Goal: Task Accomplishment & Management: Manage account settings

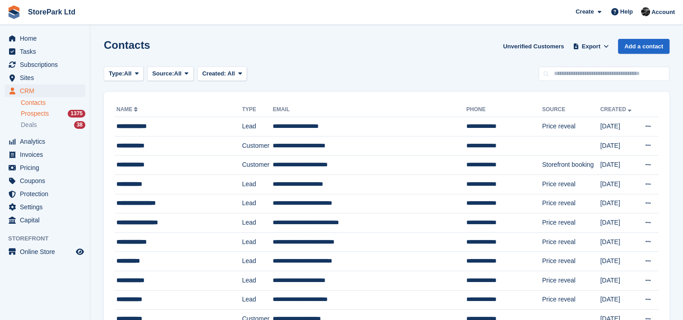
click at [46, 109] on span "Prospects" at bounding box center [35, 113] width 28 height 9
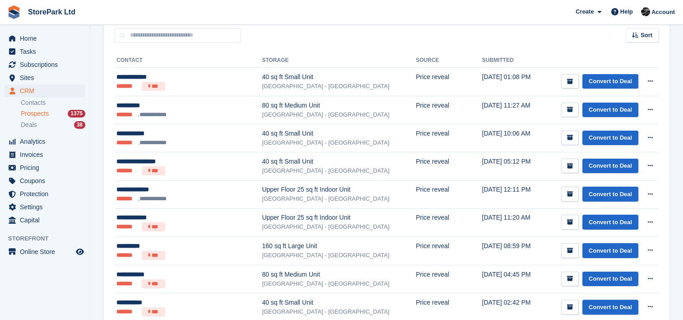
scroll to position [135, 0]
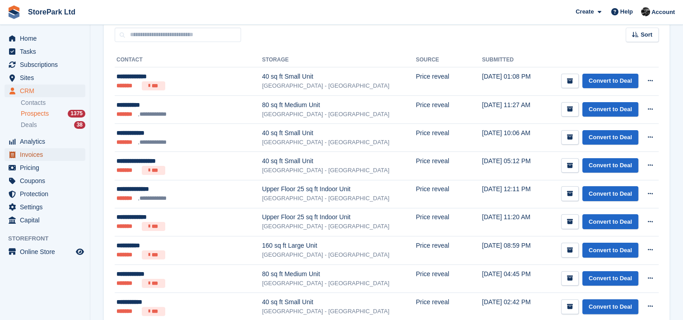
click at [52, 157] on span "Invoices" at bounding box center [47, 154] width 54 height 13
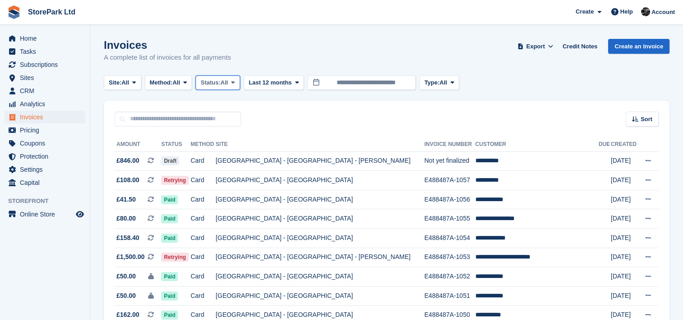
click at [218, 81] on span "Status:" at bounding box center [210, 82] width 20 height 9
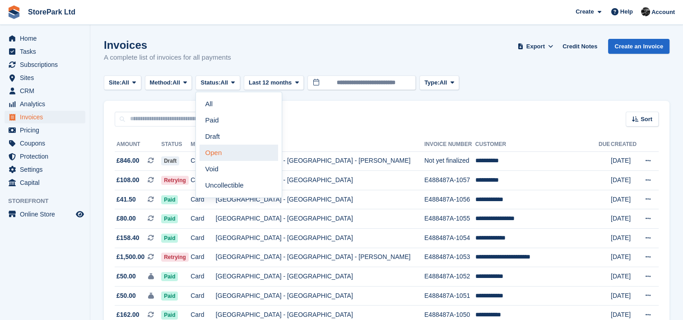
click at [226, 150] on link "Open" at bounding box center [239, 152] width 79 height 16
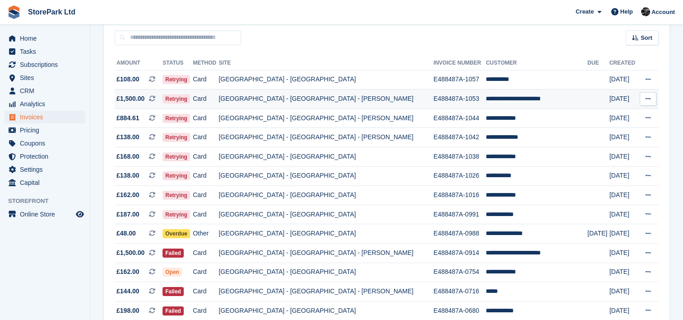
scroll to position [66, 0]
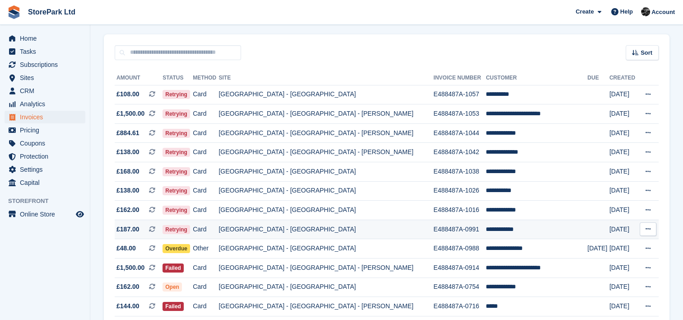
click at [486, 233] on td "**********" at bounding box center [537, 228] width 102 height 19
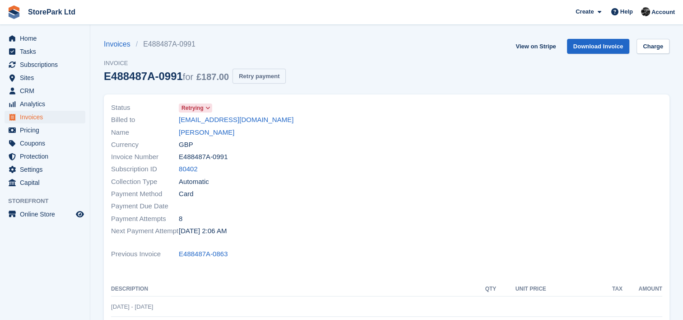
click at [260, 83] on button "Retry payment" at bounding box center [259, 76] width 53 height 15
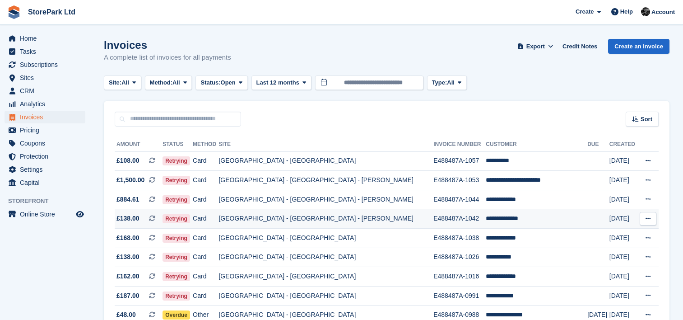
scroll to position [66, 0]
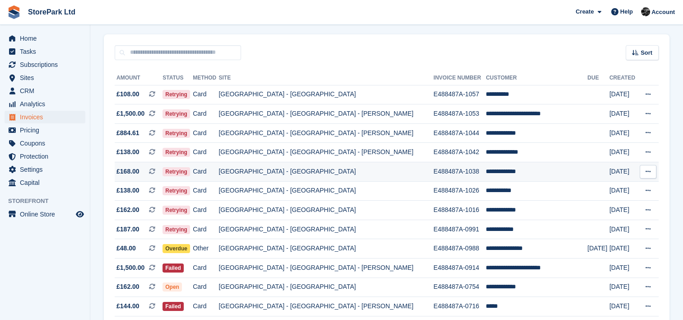
click at [433, 171] on td "E488487A-1038" at bounding box center [459, 171] width 52 height 19
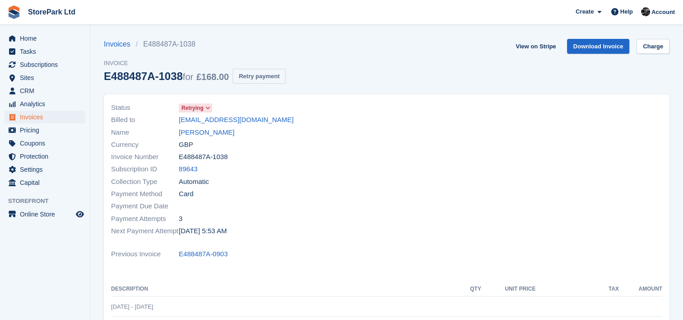
click at [252, 78] on button "Retry payment" at bounding box center [259, 76] width 53 height 15
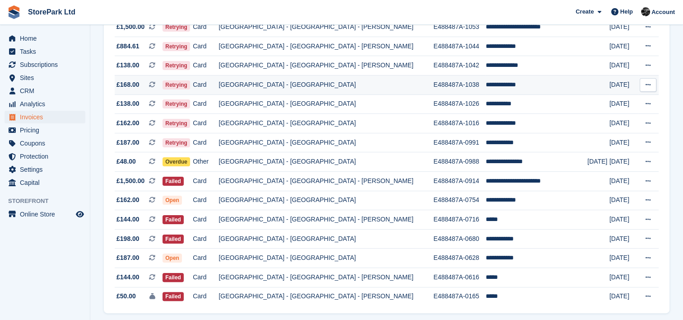
scroll to position [154, 0]
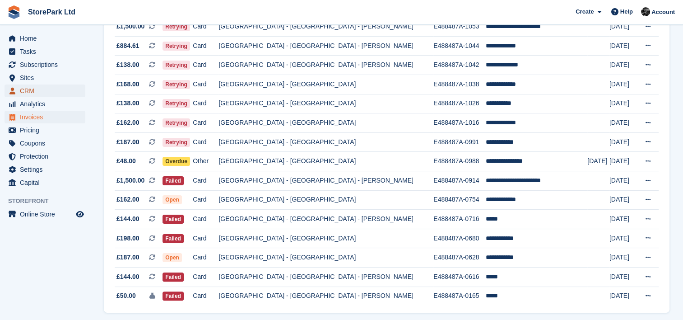
click at [37, 90] on span "CRM" at bounding box center [47, 90] width 54 height 13
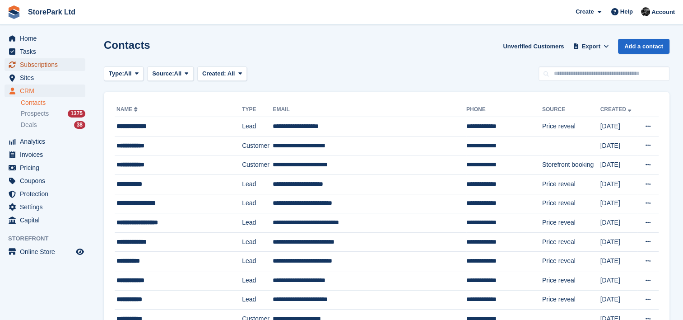
click at [60, 70] on span "Subscriptions" at bounding box center [47, 64] width 54 height 13
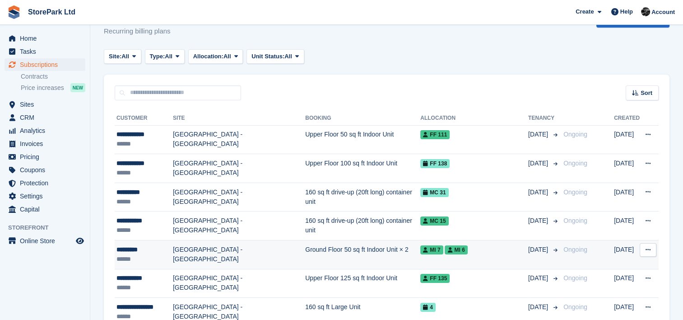
scroll to position [21, 0]
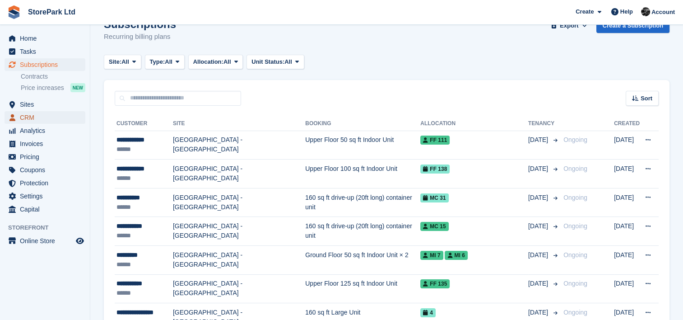
click at [40, 113] on span "CRM" at bounding box center [47, 117] width 54 height 13
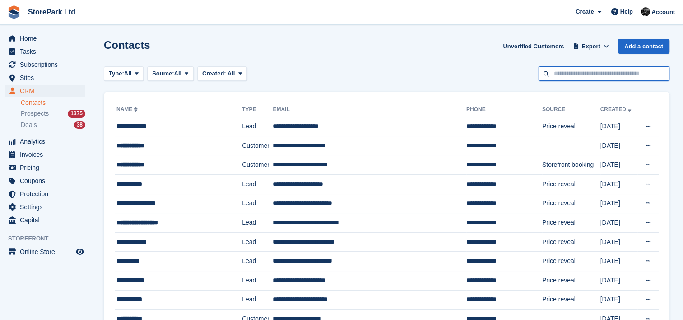
click at [575, 73] on input "text" at bounding box center [604, 73] width 131 height 15
type input "*******"
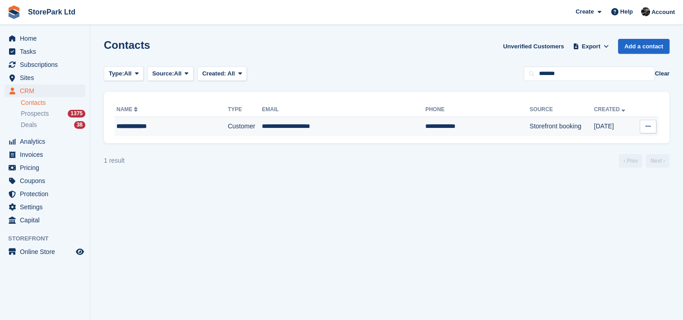
click at [190, 131] on td "**********" at bounding box center [171, 126] width 113 height 19
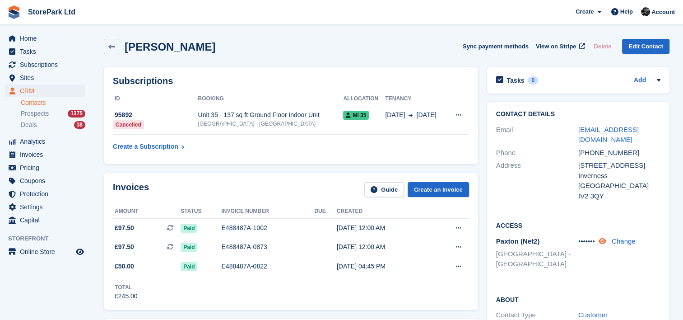
click at [603, 237] on icon at bounding box center [603, 240] width 8 height 7
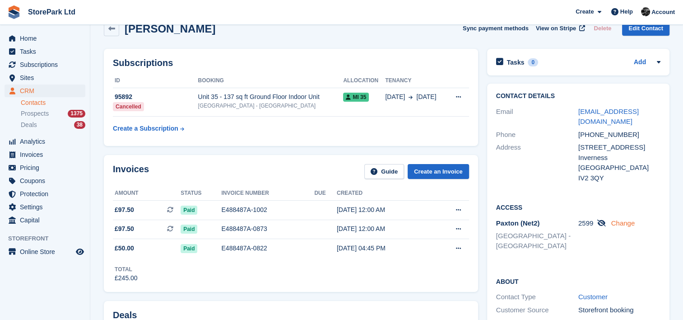
scroll to position [18, 0]
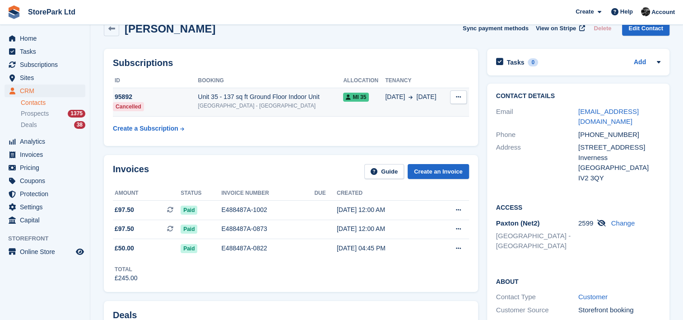
click at [310, 92] on td "Unit 35 - 137 sq ft Ground Floor Indoor Unit Store Park - Hull East - Marfleet …" at bounding box center [270, 102] width 145 height 29
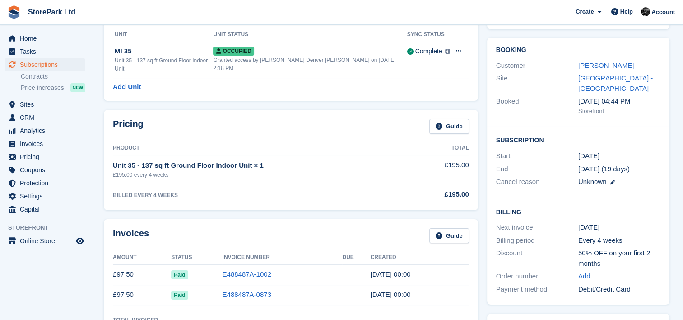
scroll to position [66, 0]
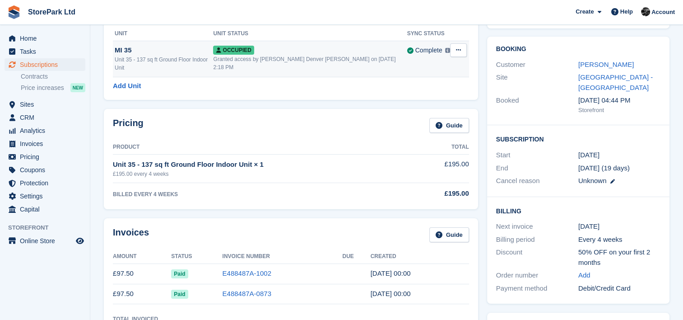
click at [352, 52] on div "Occupied" at bounding box center [310, 49] width 194 height 9
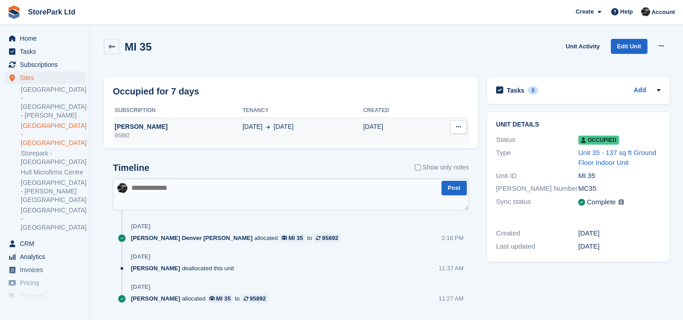
scroll to position [22, 0]
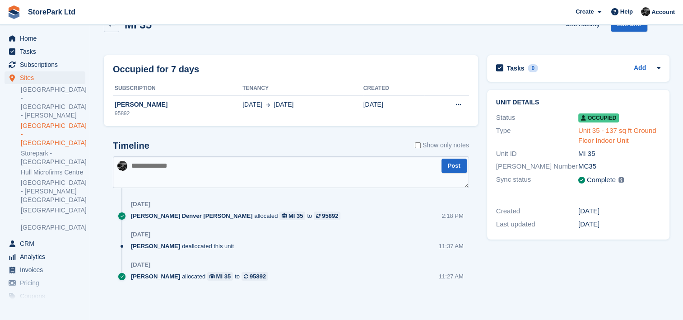
click at [603, 134] on link "Unit 35 - 137 sq ft Ground Floor Indoor Unit" at bounding box center [617, 135] width 78 height 18
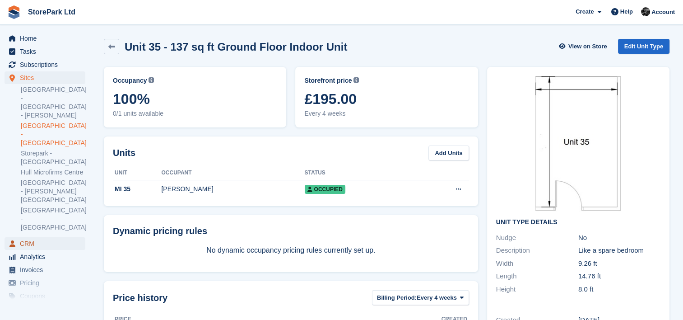
click at [42, 237] on span "CRM" at bounding box center [47, 243] width 54 height 13
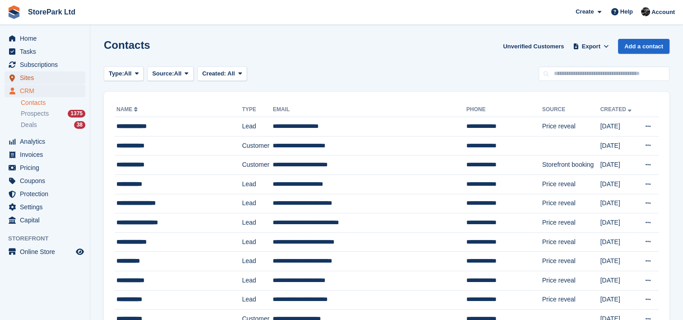
click at [67, 72] on span "Sites" at bounding box center [47, 77] width 54 height 13
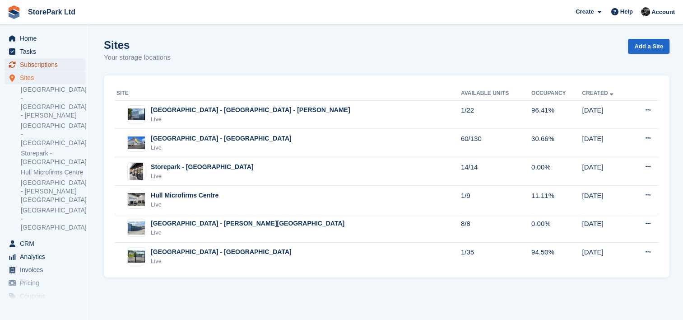
click at [69, 60] on span "Subscriptions" at bounding box center [47, 64] width 54 height 13
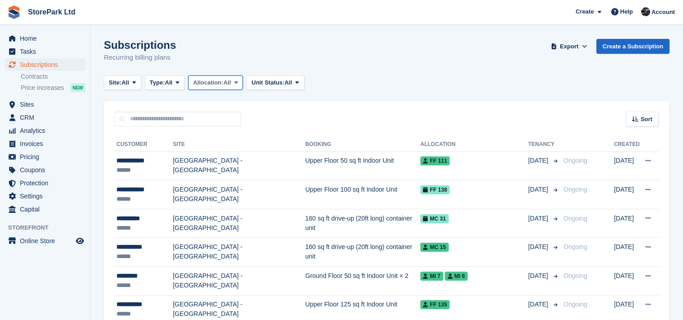
click at [214, 84] on span "Allocation:" at bounding box center [208, 82] width 30 height 9
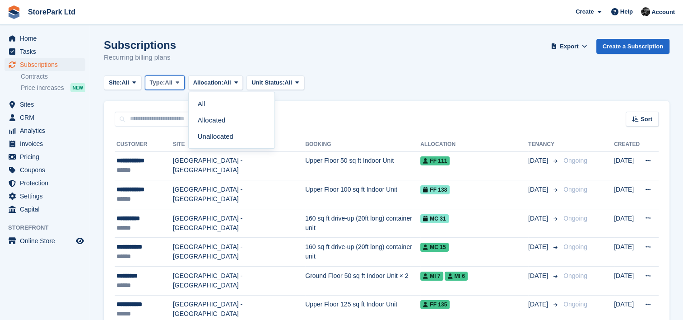
click at [159, 79] on span "Type:" at bounding box center [157, 82] width 15 height 9
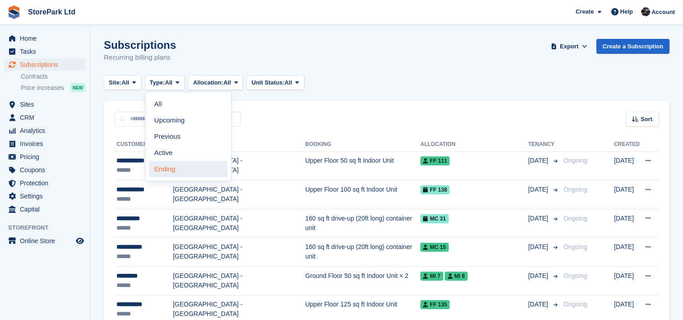
click at [178, 163] on link "Ending" at bounding box center [188, 169] width 79 height 16
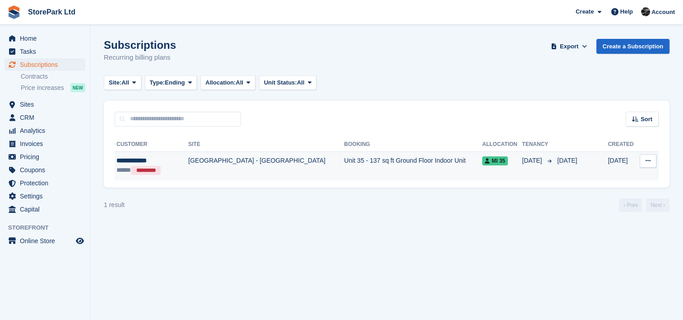
click at [168, 172] on div "***** *********" at bounding box center [147, 169] width 63 height 9
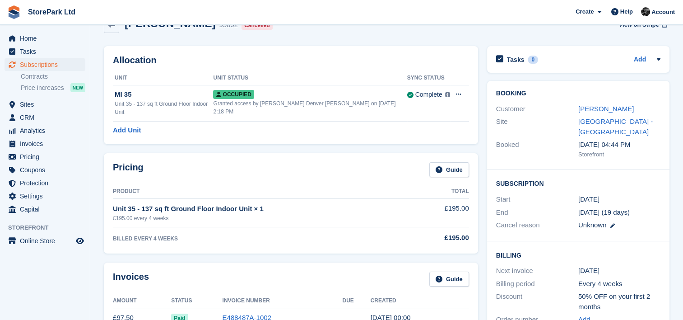
scroll to position [16, 0]
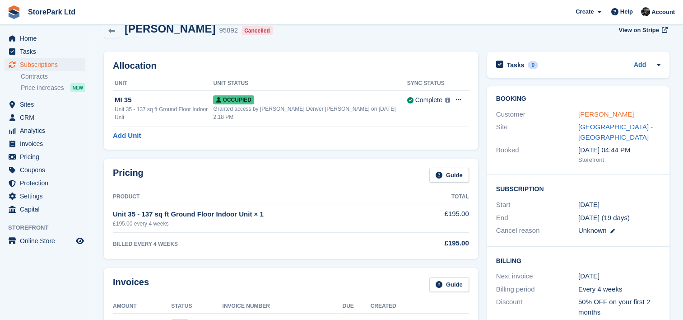
click at [609, 111] on link "[PERSON_NAME]" at bounding box center [606, 114] width 56 height 8
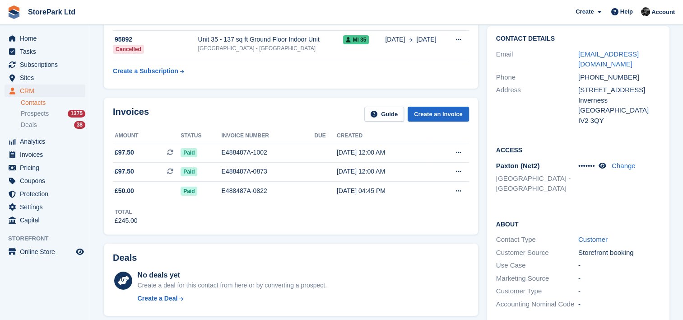
scroll to position [76, 0]
click at [605, 162] on icon at bounding box center [603, 165] width 8 height 7
click at [623, 161] on link "Change" at bounding box center [623, 165] width 24 height 8
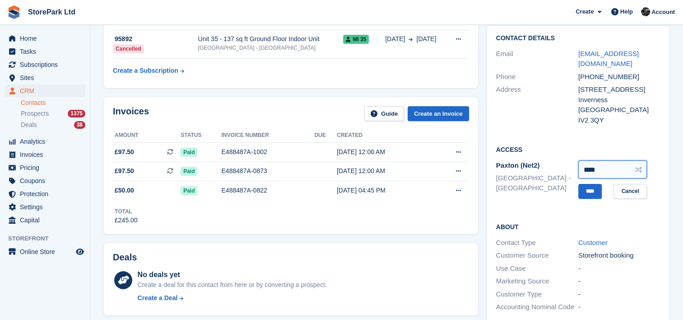
click at [642, 160] on input "****" at bounding box center [612, 169] width 69 height 18
click at [639, 166] on icon at bounding box center [638, 169] width 7 height 7
type input "****"
click at [594, 184] on input "****" at bounding box center [589, 191] width 23 height 15
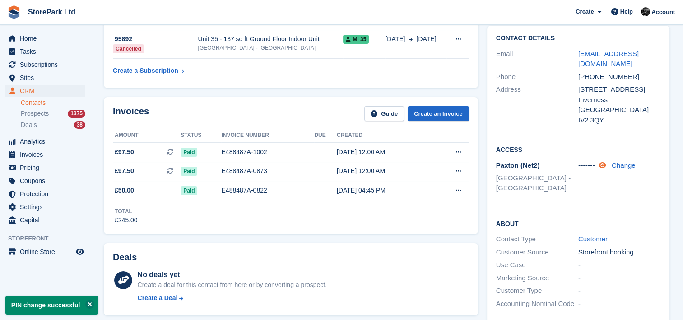
click at [605, 162] on icon at bounding box center [603, 165] width 8 height 7
click at [44, 102] on link "Contacts" at bounding box center [53, 102] width 65 height 9
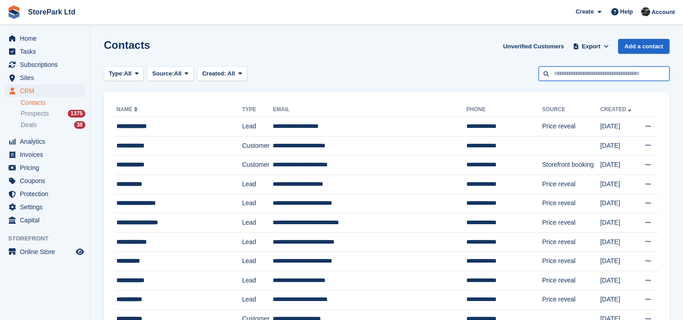
click at [565, 76] on input "text" at bounding box center [604, 73] width 131 height 15
type input "****"
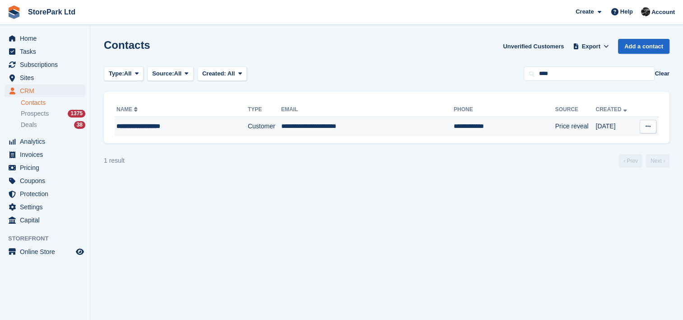
click at [220, 134] on td "**********" at bounding box center [181, 126] width 133 height 19
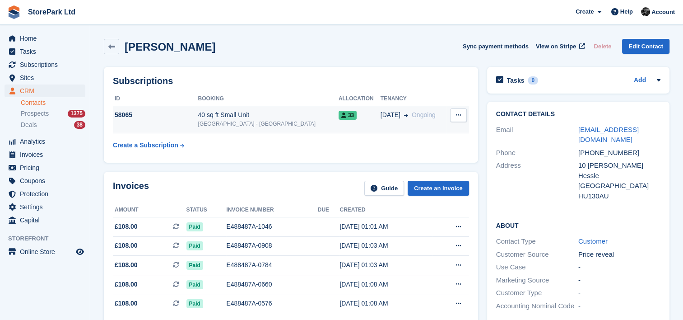
click at [455, 119] on button at bounding box center [458, 115] width 17 height 14
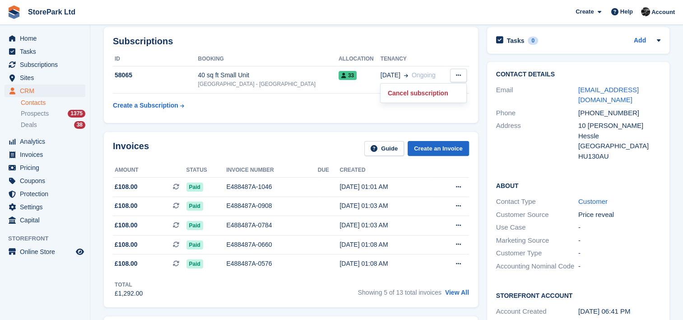
scroll to position [40, 0]
click at [291, 92] on td "40 sq ft Small Unit Store Park - Hull West - Hessle" at bounding box center [268, 80] width 140 height 28
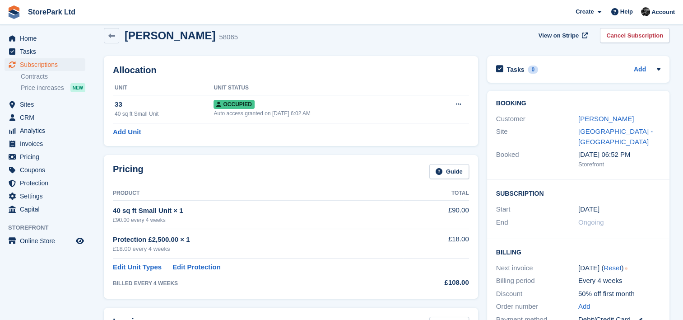
scroll to position [8, 0]
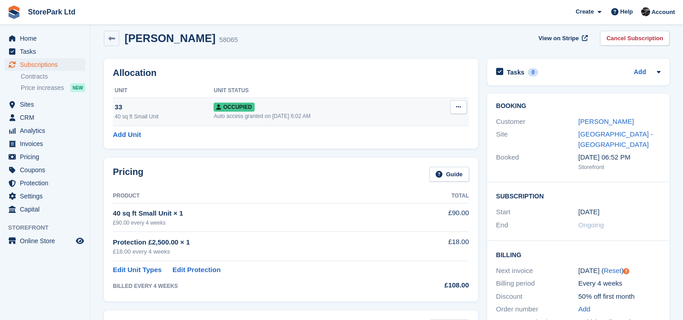
click at [462, 109] on button at bounding box center [458, 107] width 17 height 14
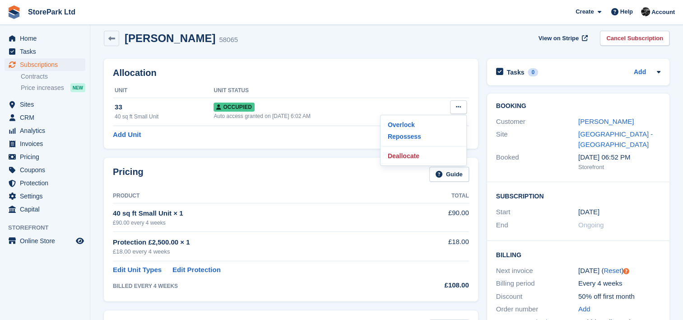
click at [320, 139] on div "Add Unit" at bounding box center [291, 135] width 356 height 10
click at [105, 43] on link at bounding box center [111, 38] width 15 height 15
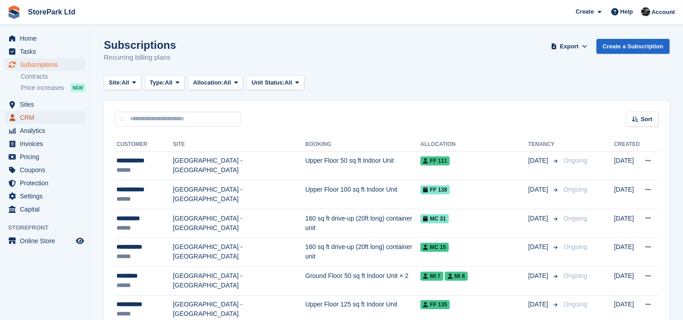
click at [42, 119] on span "CRM" at bounding box center [47, 117] width 54 height 13
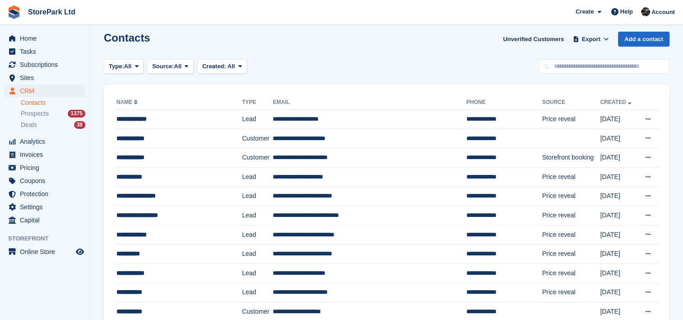
scroll to position [7, 0]
click at [601, 67] on input "text" at bounding box center [604, 66] width 131 height 15
type input "*******"
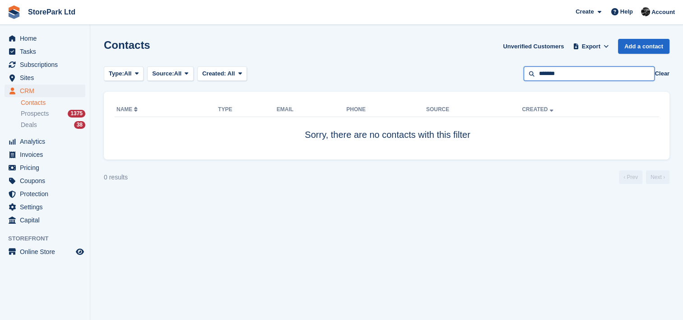
drag, startPoint x: 573, startPoint y: 74, endPoint x: 461, endPoint y: 79, distance: 111.2
click at [461, 79] on div "Type: All All Lead Customer Source: All All Storefront Backoffice Pre-Opening i…" at bounding box center [387, 73] width 566 height 15
type input "*****"
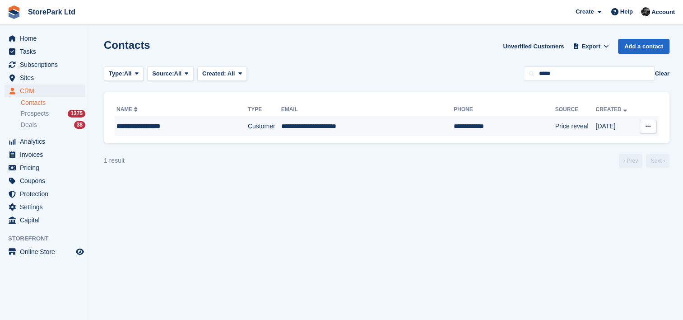
click at [304, 135] on td "**********" at bounding box center [367, 126] width 172 height 19
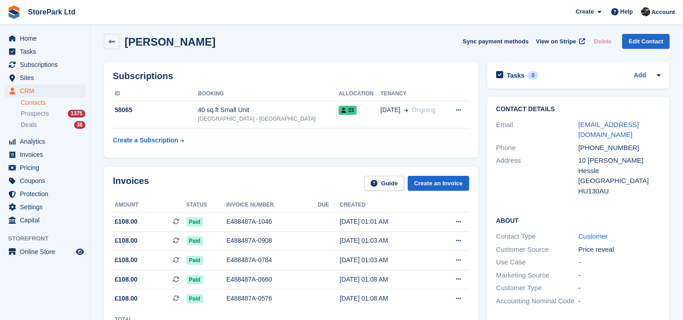
scroll to position [5, 0]
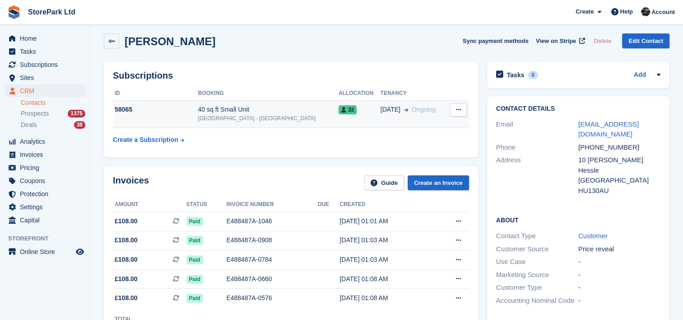
click at [452, 111] on button at bounding box center [458, 110] width 17 height 14
click at [446, 129] on p "Cancel subscription" at bounding box center [423, 127] width 79 height 12
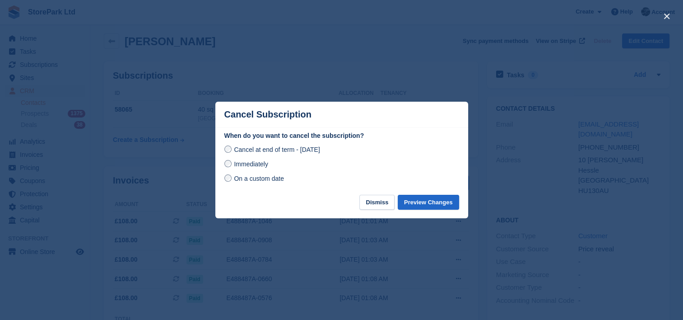
click at [317, 165] on div "Immediately" at bounding box center [341, 163] width 235 height 11
click at [425, 199] on button "Preview Changes" at bounding box center [428, 202] width 61 height 15
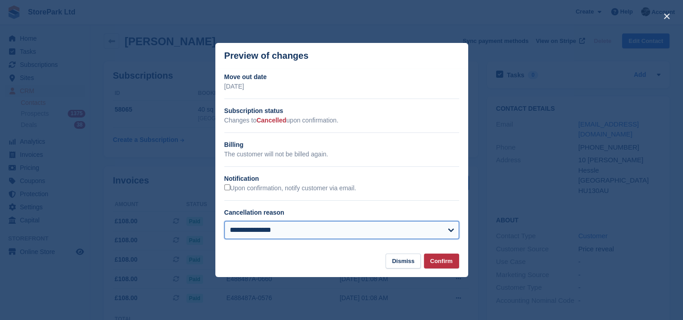
click at [429, 228] on select "**********" at bounding box center [341, 230] width 235 height 18
select select "**********"
click at [224, 221] on select "**********" at bounding box center [341, 230] width 235 height 18
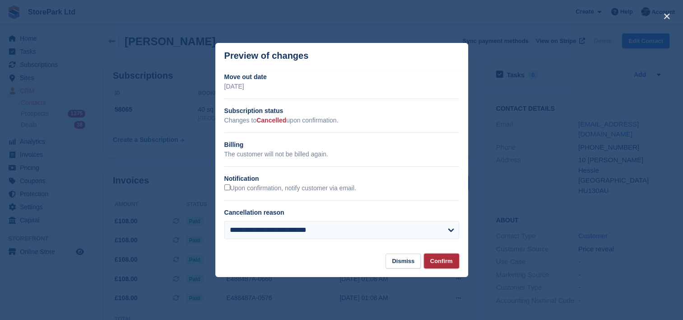
click at [433, 263] on button "Confirm" at bounding box center [441, 260] width 35 height 15
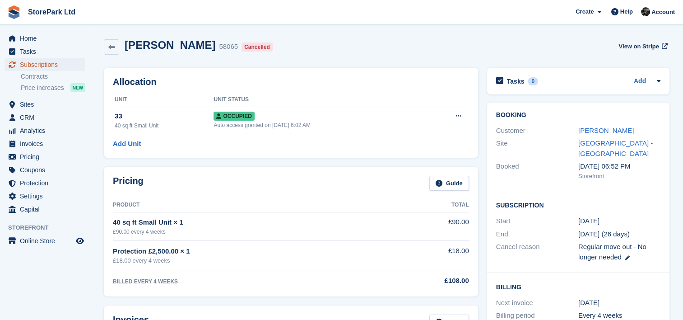
click at [56, 63] on span "Subscriptions" at bounding box center [47, 64] width 54 height 13
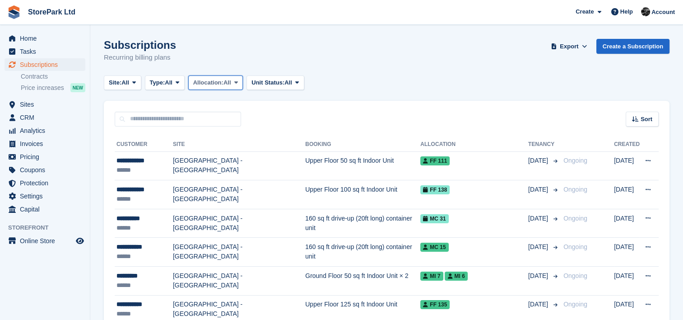
click at [216, 81] on span "Allocation:" at bounding box center [208, 82] width 30 height 9
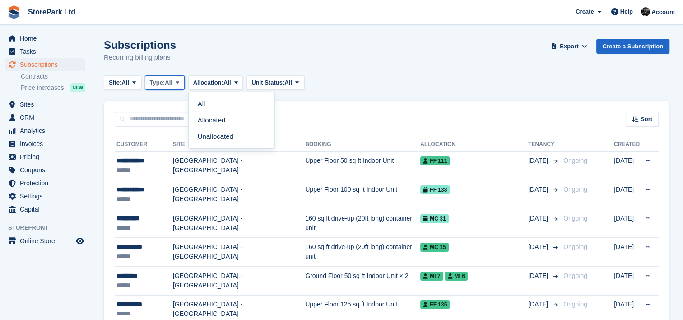
click at [155, 81] on span "Type:" at bounding box center [157, 82] width 15 height 9
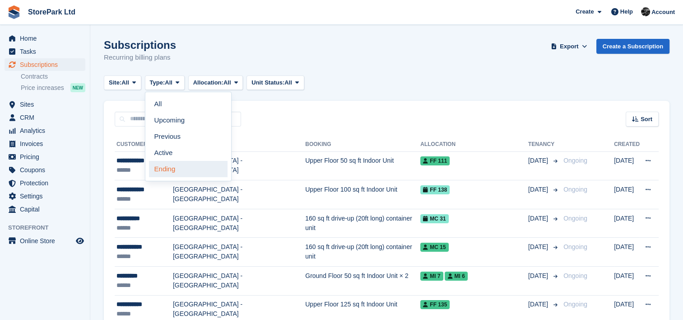
click at [172, 167] on link "Ending" at bounding box center [188, 169] width 79 height 16
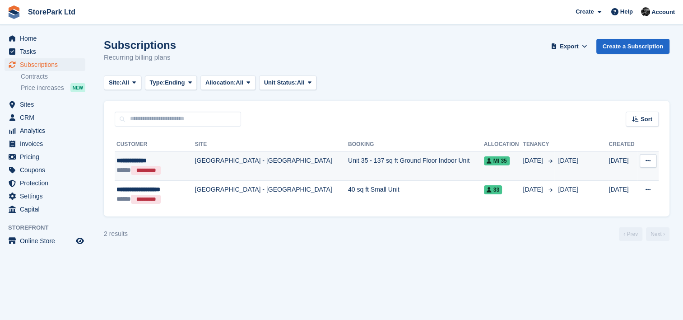
click at [184, 168] on div "***** *********" at bounding box center [151, 169] width 70 height 9
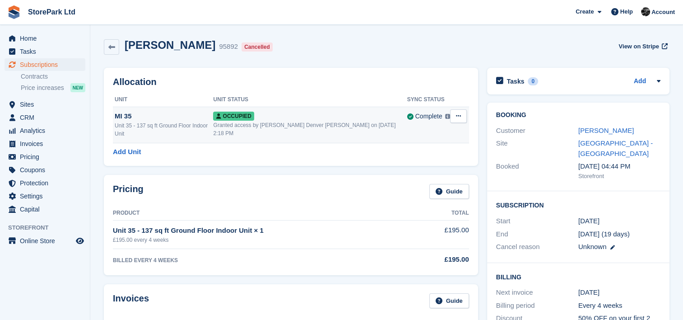
click at [289, 121] on div "Granted access by Charles Denver Ortiz on 26th Aug, 2:18 PM" at bounding box center [310, 129] width 194 height 16
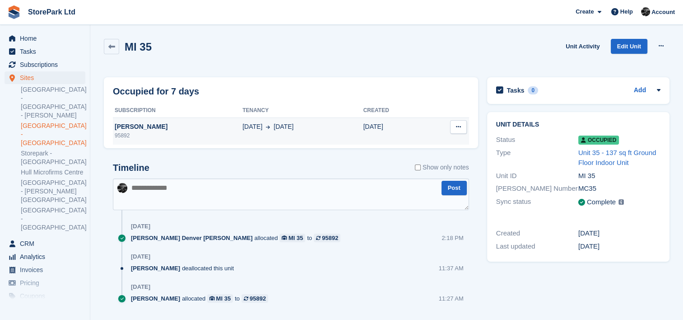
click at [186, 130] on div "[PERSON_NAME]" at bounding box center [178, 126] width 130 height 9
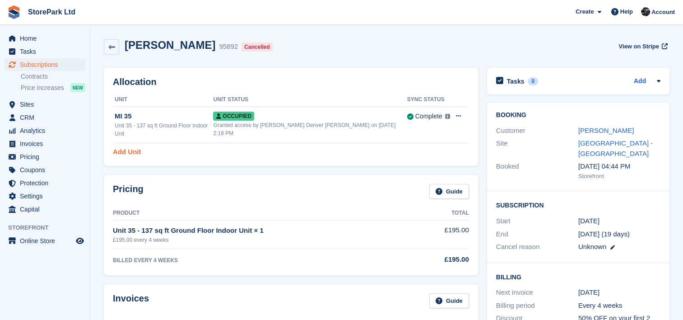
click at [135, 147] on link "Add Unit" at bounding box center [127, 152] width 28 height 10
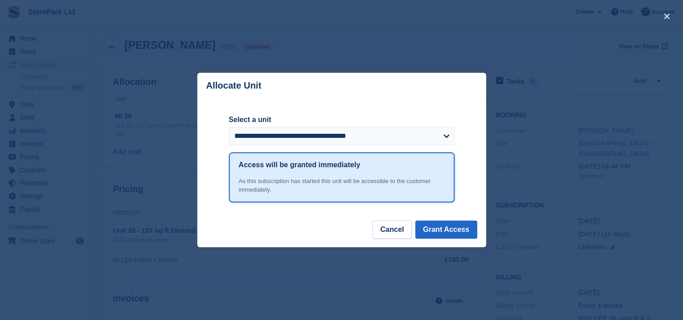
click at [332, 147] on form "**********" at bounding box center [342, 132] width 226 height 37
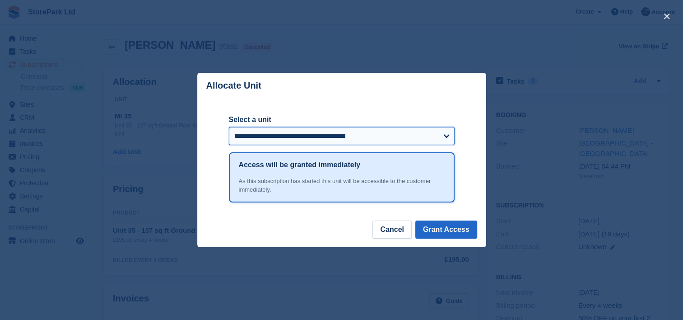
click at [333, 144] on select "**********" at bounding box center [342, 136] width 226 height 18
select select "******"
click at [229, 127] on select "**********" at bounding box center [342, 136] width 226 height 18
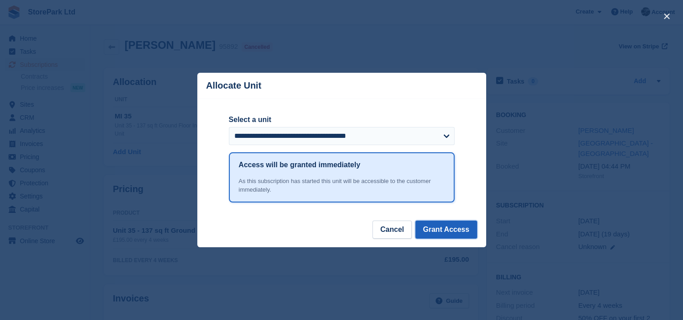
click at [453, 226] on button "Grant Access" at bounding box center [446, 229] width 62 height 18
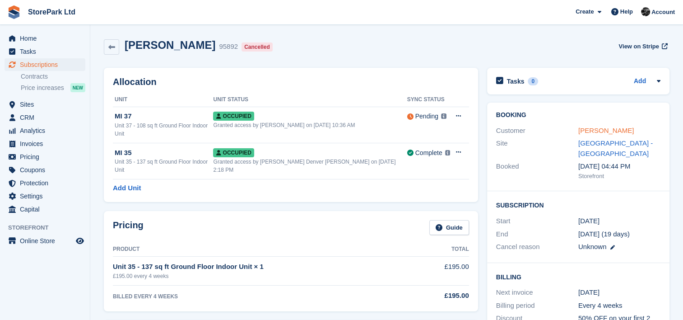
click at [606, 130] on link "Andy Thompson" at bounding box center [606, 130] width 56 height 8
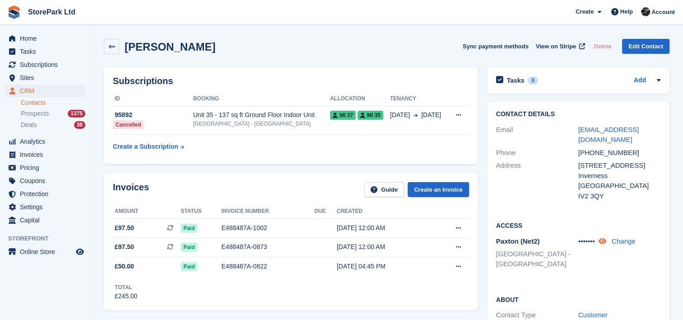
click at [601, 237] on icon at bounding box center [603, 240] width 8 height 7
click at [319, 126] on div "[GEOGRAPHIC_DATA] - [GEOGRAPHIC_DATA]" at bounding box center [261, 124] width 137 height 8
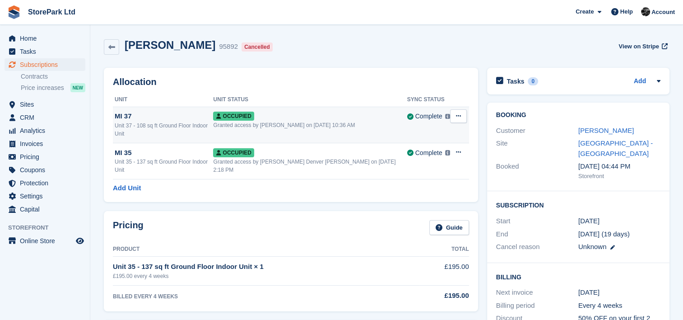
click at [458, 121] on button at bounding box center [458, 116] width 17 height 14
click at [427, 161] on p "Deallocate" at bounding box center [423, 165] width 79 height 12
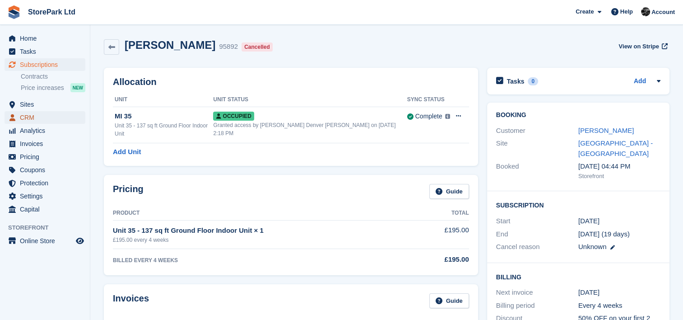
click at [29, 120] on span "CRM" at bounding box center [47, 117] width 54 height 13
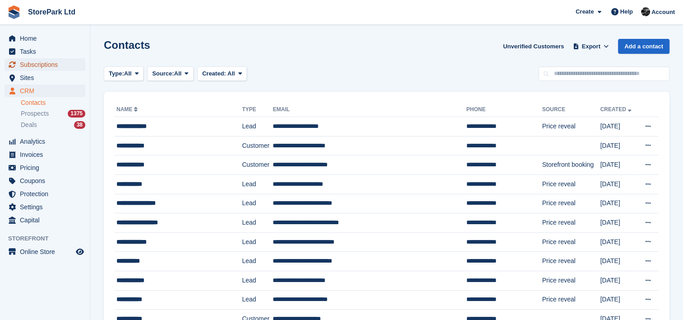
click at [66, 62] on span "Subscriptions" at bounding box center [47, 64] width 54 height 13
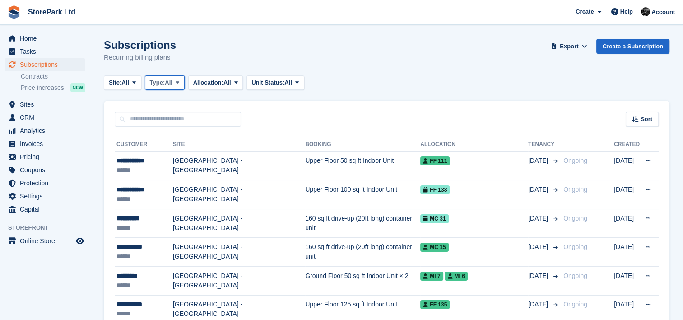
click at [148, 77] on button "Type: All" at bounding box center [165, 82] width 40 height 15
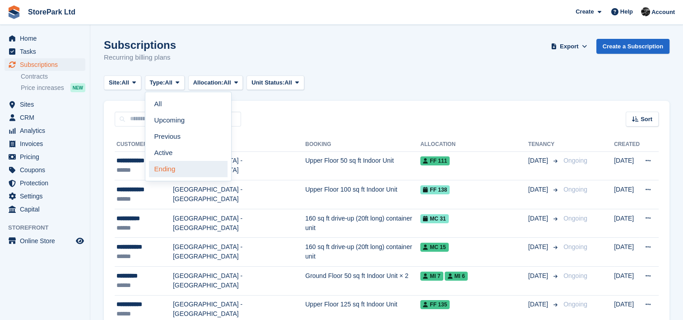
click at [169, 173] on link "Ending" at bounding box center [188, 169] width 79 height 16
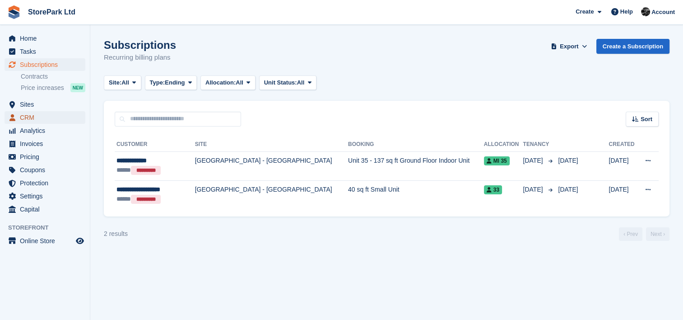
click at [51, 113] on span "CRM" at bounding box center [47, 117] width 54 height 13
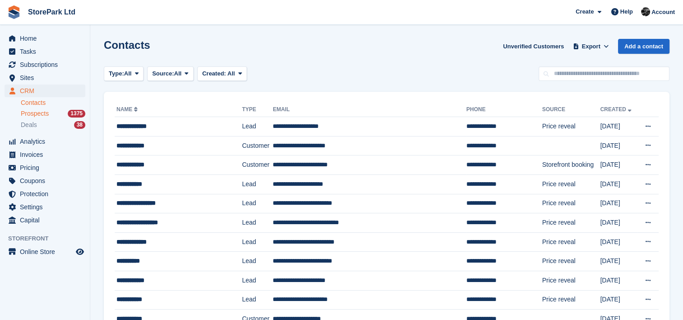
click at [42, 114] on span "Prospects" at bounding box center [35, 113] width 28 height 9
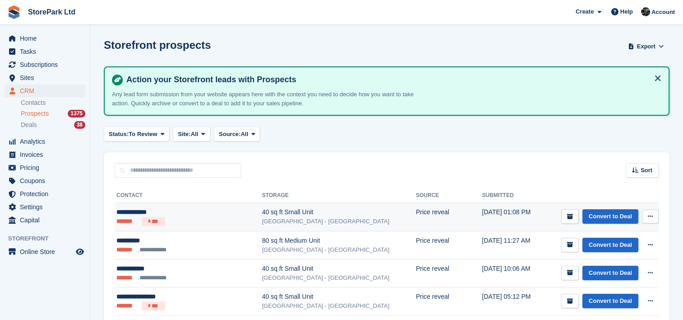
click at [262, 215] on div "40 sq ft Small Unit" at bounding box center [339, 211] width 154 height 9
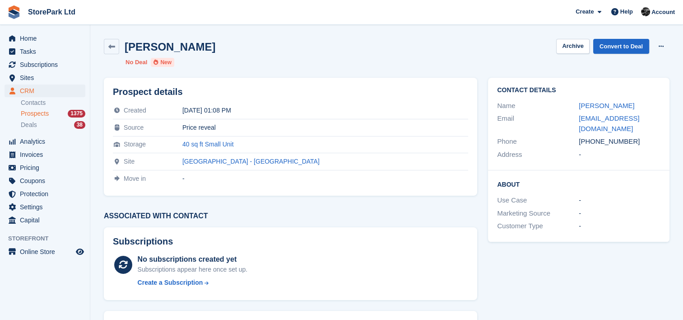
click at [45, 114] on span "Prospects" at bounding box center [35, 113] width 28 height 9
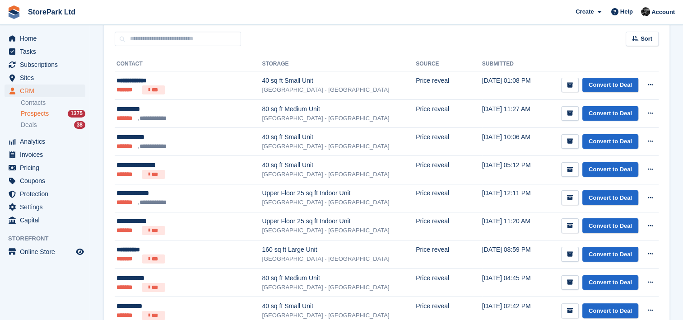
scroll to position [132, 0]
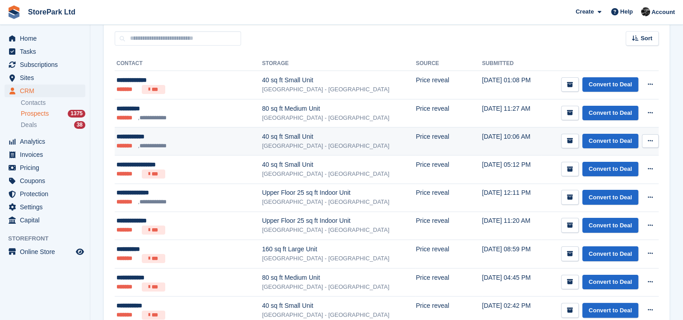
click at [269, 136] on div "40 sq ft Small Unit" at bounding box center [339, 136] width 154 height 9
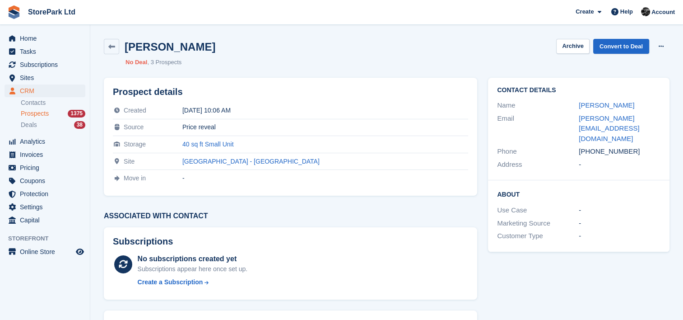
click at [33, 113] on span "Prospects" at bounding box center [35, 113] width 28 height 9
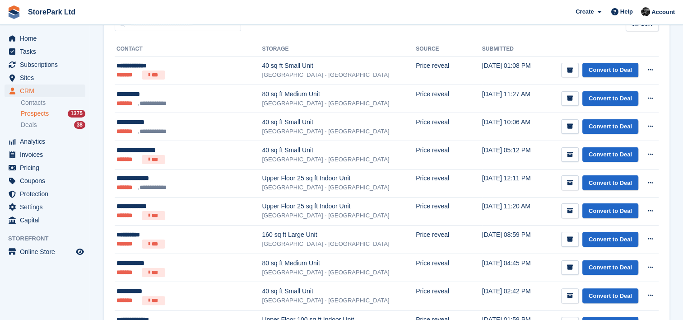
scroll to position [148, 0]
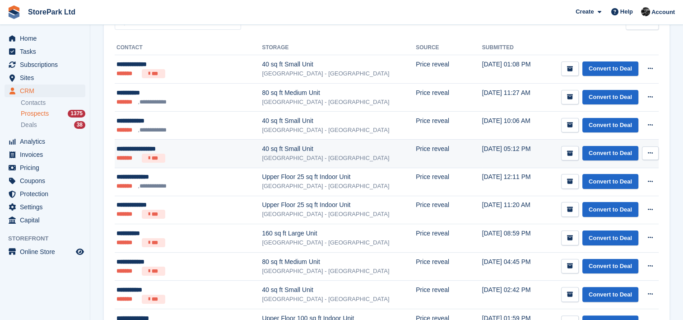
click at [279, 154] on div "[GEOGRAPHIC_DATA] - [GEOGRAPHIC_DATA]" at bounding box center [339, 158] width 154 height 9
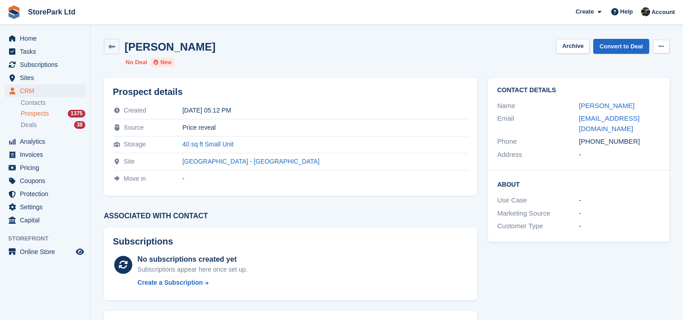
click at [663, 48] on icon at bounding box center [661, 46] width 5 height 6
click at [625, 66] on p "Delete prospect" at bounding box center [626, 64] width 79 height 12
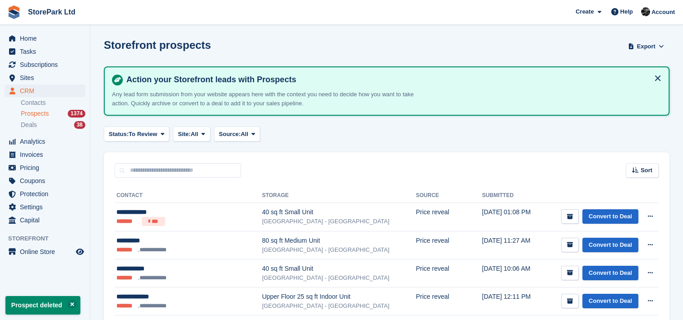
click at [29, 112] on span "Prospects" at bounding box center [35, 113] width 28 height 9
click at [40, 111] on span "Prospects" at bounding box center [35, 113] width 28 height 9
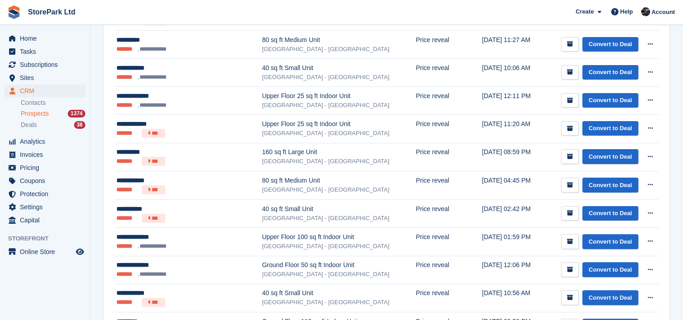
scroll to position [202, 0]
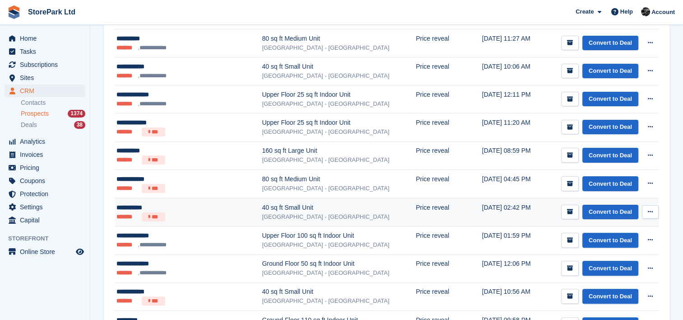
click at [293, 209] on div "40 sq ft Small Unit" at bounding box center [339, 207] width 154 height 9
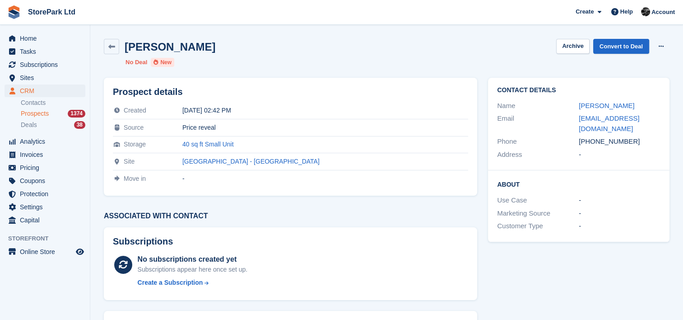
click at [46, 115] on span "Prospects" at bounding box center [35, 113] width 28 height 9
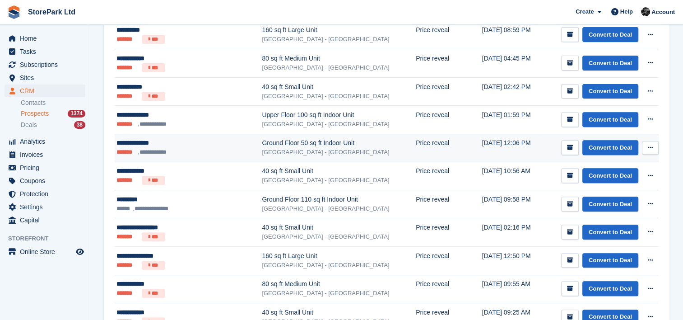
scroll to position [323, 0]
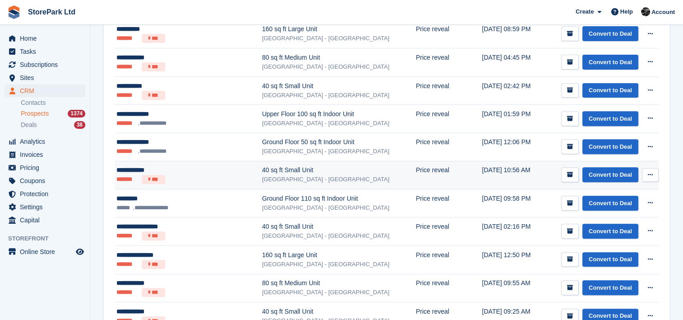
click at [273, 170] on div "40 sq ft Small Unit" at bounding box center [339, 169] width 154 height 9
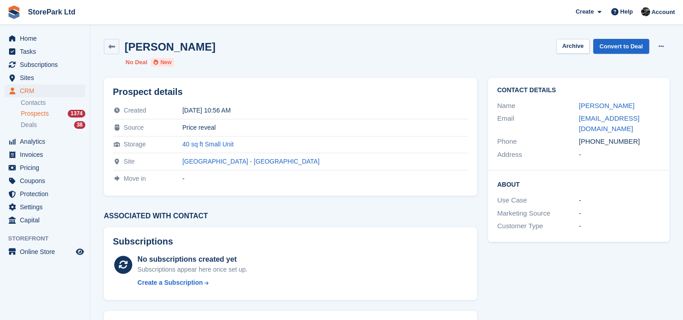
click at [30, 114] on span "Prospects" at bounding box center [35, 113] width 28 height 9
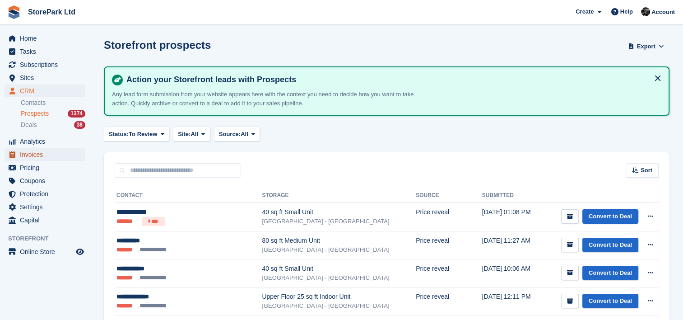
click at [56, 154] on span "Invoices" at bounding box center [47, 154] width 54 height 13
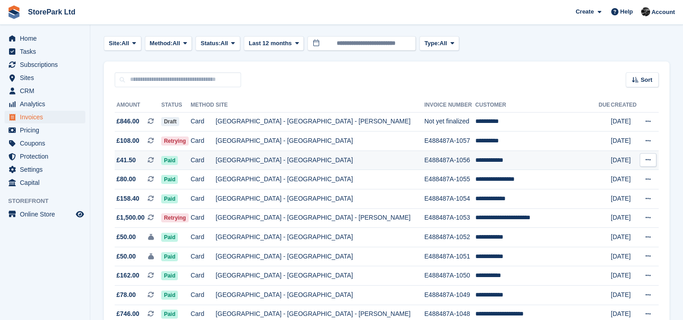
scroll to position [40, 0]
click at [253, 74] on div "Sort Sort by Date created Created (oldest first) Created (newest first)" at bounding box center [387, 74] width 566 height 26
click at [49, 93] on span "CRM" at bounding box center [47, 90] width 54 height 13
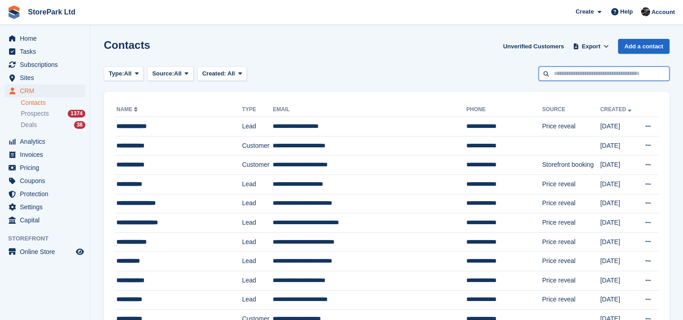
click at [587, 73] on input "text" at bounding box center [604, 73] width 131 height 15
type input "****"
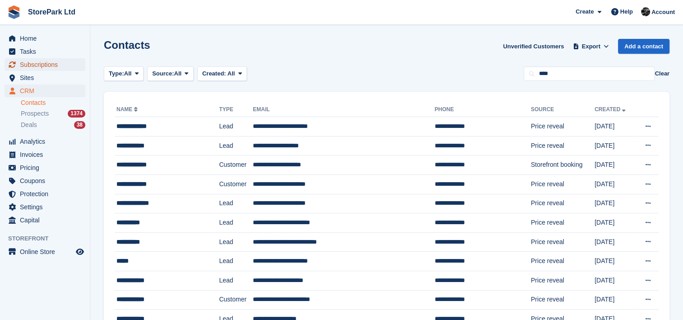
click at [65, 67] on span "Subscriptions" at bounding box center [47, 64] width 54 height 13
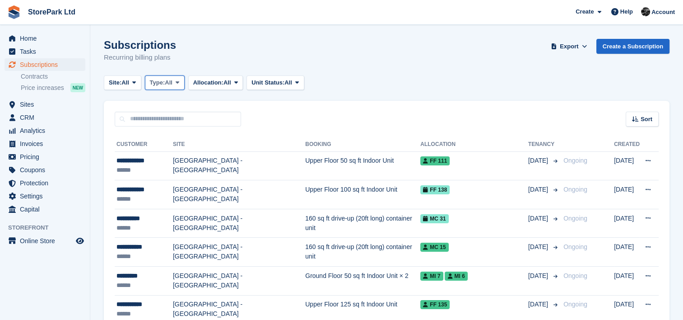
click at [164, 86] on span "Type:" at bounding box center [157, 82] width 15 height 9
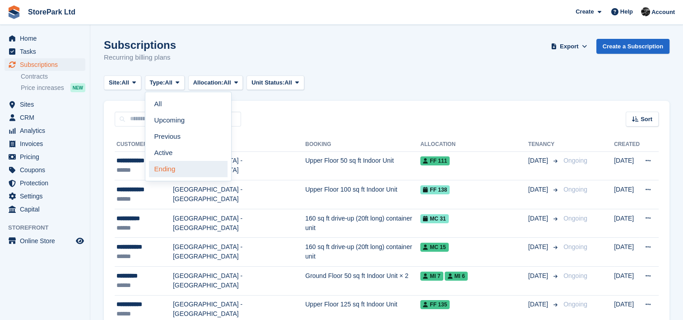
click at [172, 177] on link "Ending" at bounding box center [188, 169] width 79 height 16
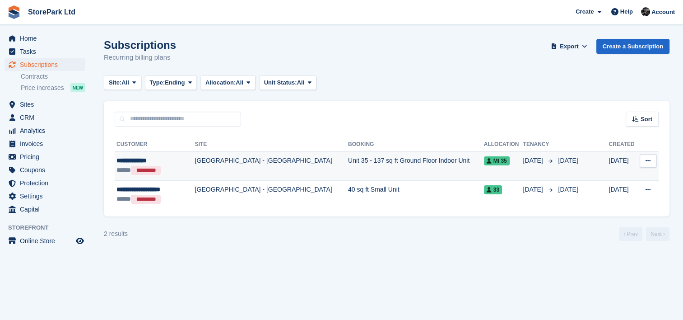
click at [195, 162] on td "[GEOGRAPHIC_DATA] - [GEOGRAPHIC_DATA]" at bounding box center [271, 165] width 153 height 29
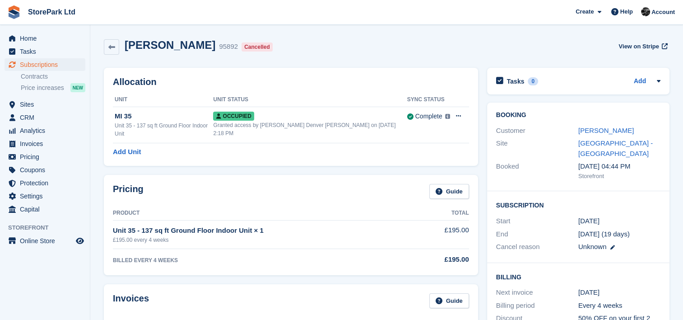
click at [597, 126] on div "[PERSON_NAME]" at bounding box center [619, 131] width 82 height 10
click at [597, 128] on link "[PERSON_NAME]" at bounding box center [606, 130] width 56 height 8
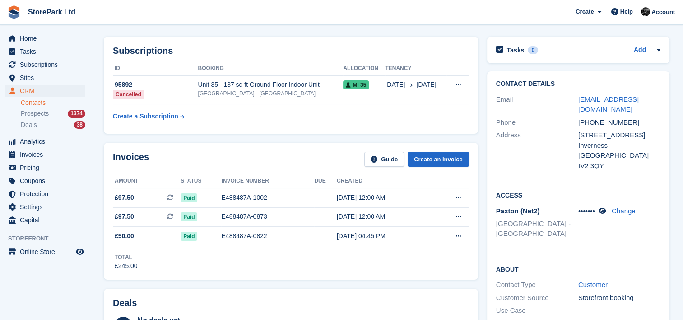
scroll to position [31, 0]
click at [605, 207] on icon at bounding box center [603, 210] width 8 height 7
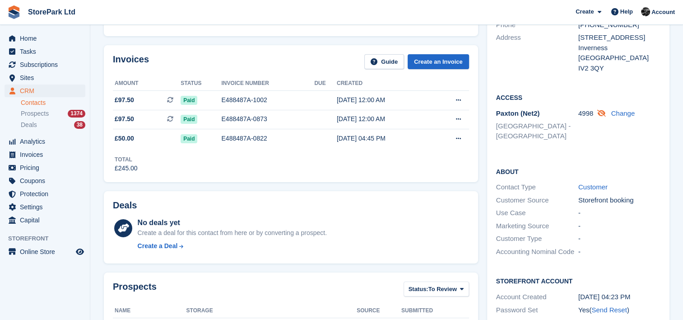
scroll to position [0, 0]
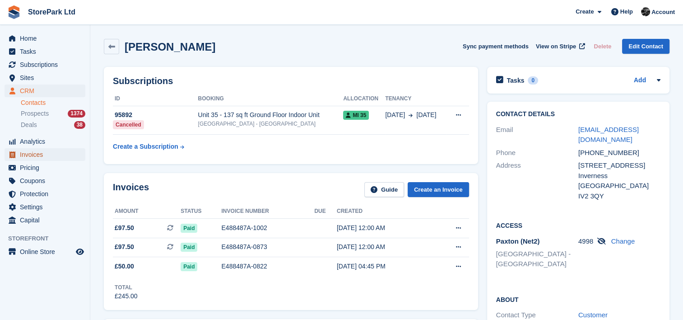
click at [56, 150] on span "Invoices" at bounding box center [47, 154] width 54 height 13
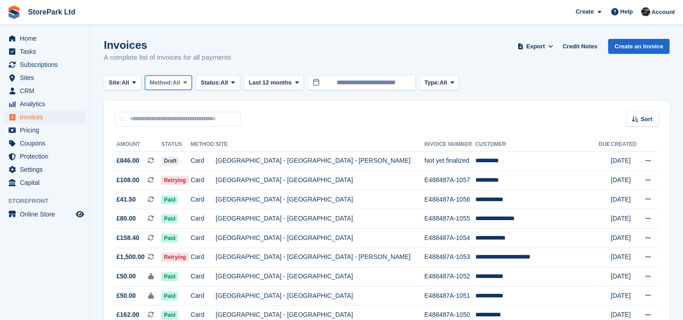
click at [185, 87] on button "Method: All" at bounding box center [168, 82] width 47 height 15
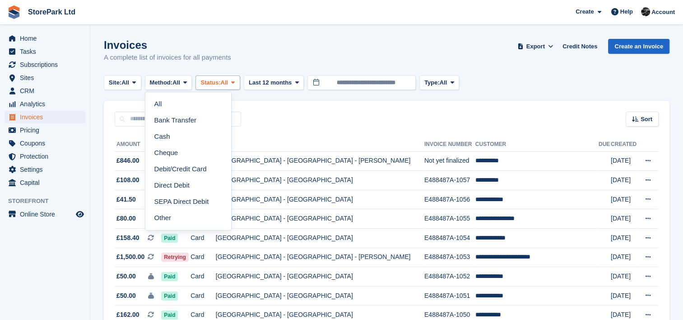
drag, startPoint x: 209, startPoint y: 72, endPoint x: 212, endPoint y: 81, distance: 9.9
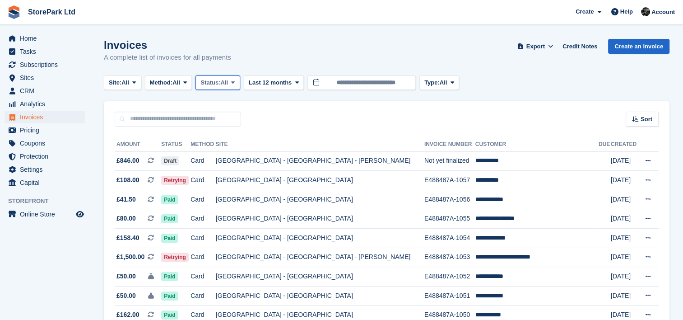
click at [212, 81] on span "Status:" at bounding box center [210, 82] width 20 height 9
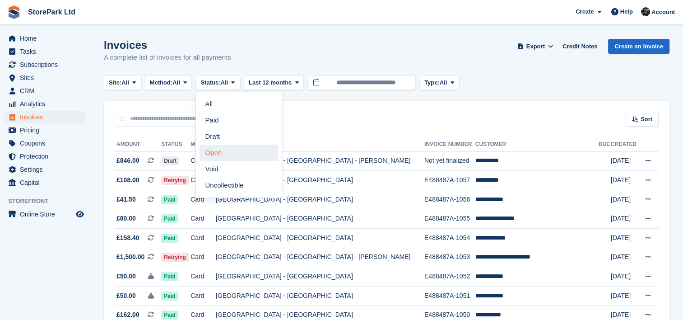
click at [219, 157] on link "Open" at bounding box center [239, 152] width 79 height 16
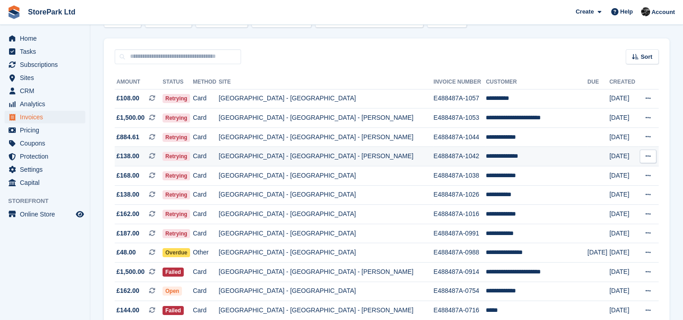
scroll to position [70, 0]
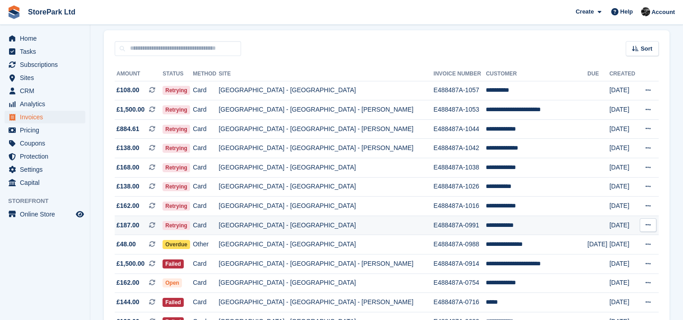
click at [384, 220] on td "[GEOGRAPHIC_DATA] - [GEOGRAPHIC_DATA]" at bounding box center [326, 224] width 215 height 19
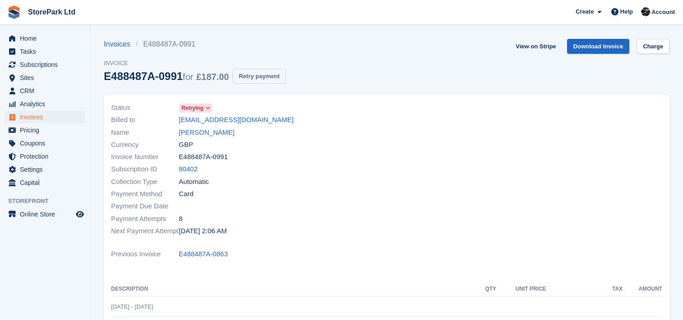
click at [270, 70] on button "Retry payment" at bounding box center [259, 76] width 53 height 15
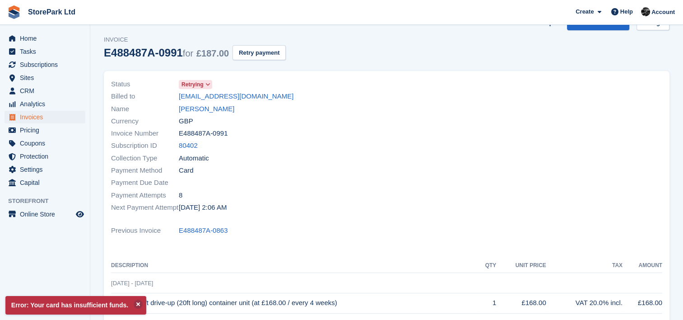
scroll to position [23, 0]
click at [206, 110] on link "[PERSON_NAME]" at bounding box center [207, 109] width 56 height 10
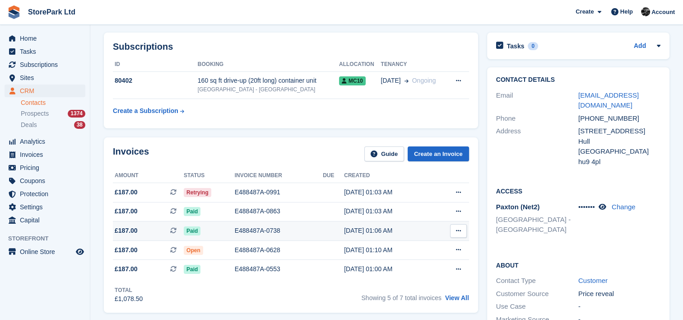
scroll to position [34, 0]
click at [45, 111] on span "Prospects" at bounding box center [35, 113] width 28 height 9
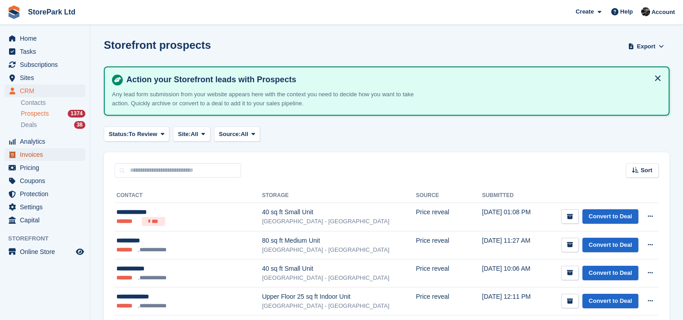
click at [72, 154] on span "Invoices" at bounding box center [47, 154] width 54 height 13
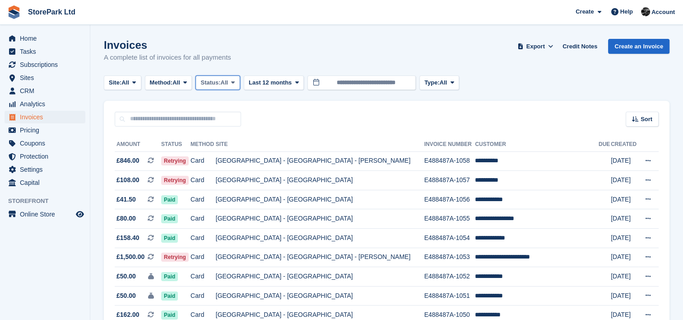
click at [219, 78] on span "Status:" at bounding box center [210, 82] width 20 height 9
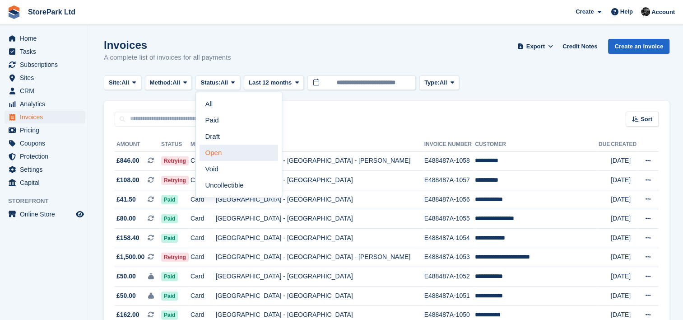
click at [242, 155] on link "Open" at bounding box center [239, 152] width 79 height 16
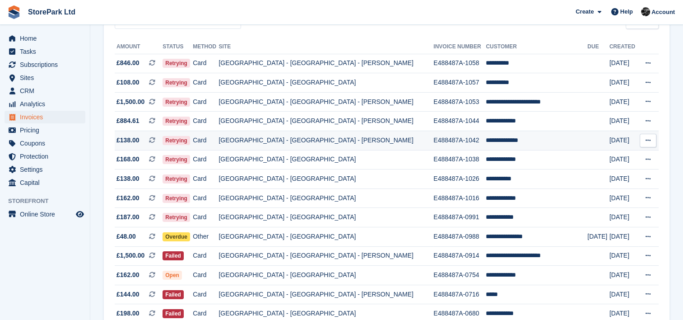
scroll to position [98, 0]
click at [448, 221] on td "E488487A-0991" at bounding box center [459, 217] width 52 height 19
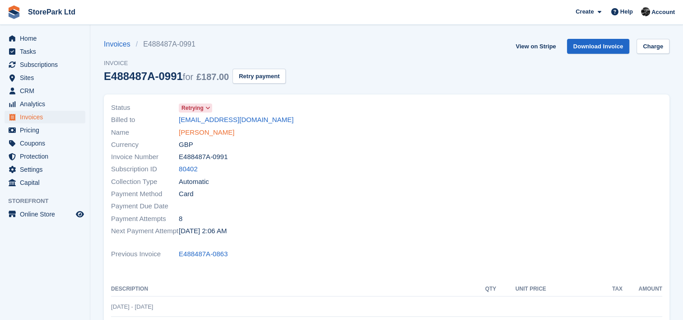
click at [190, 130] on link "[PERSON_NAME]" at bounding box center [207, 132] width 56 height 10
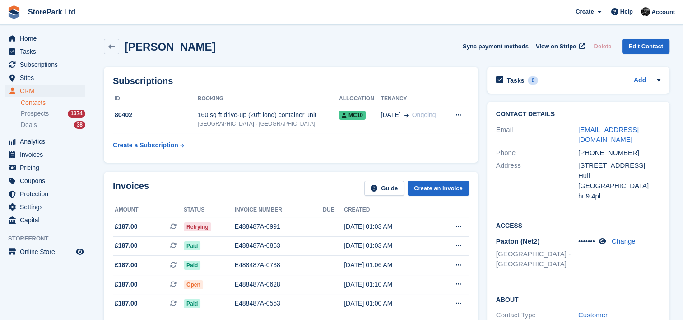
click at [55, 103] on link "Contacts" at bounding box center [53, 102] width 65 height 9
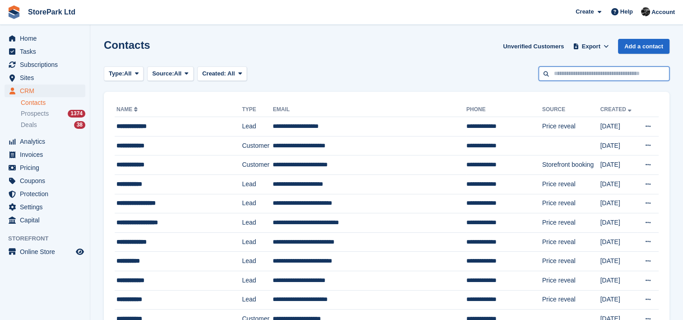
click at [551, 72] on input "text" at bounding box center [604, 73] width 131 height 15
type input "*****"
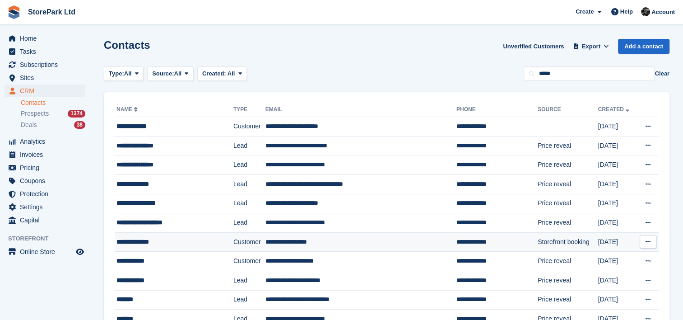
click at [190, 240] on div "**********" at bounding box center [166, 241] width 100 height 9
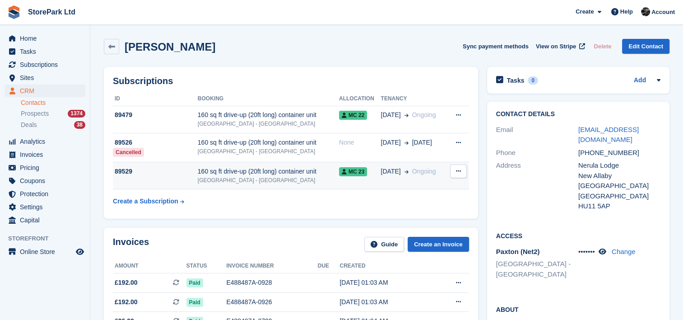
click at [331, 177] on div "[GEOGRAPHIC_DATA] - [GEOGRAPHIC_DATA]" at bounding box center [268, 180] width 141 height 8
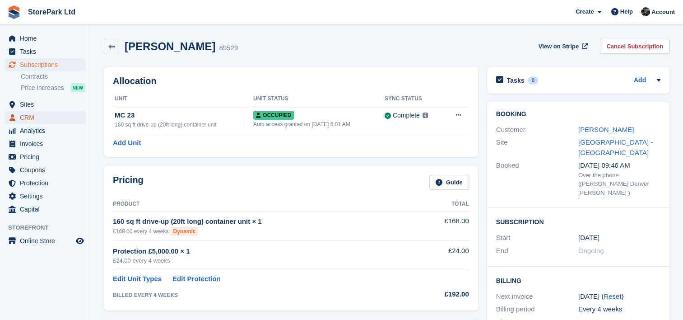
click at [37, 116] on span "CRM" at bounding box center [47, 117] width 54 height 13
